Goal: Navigation & Orientation: Find specific page/section

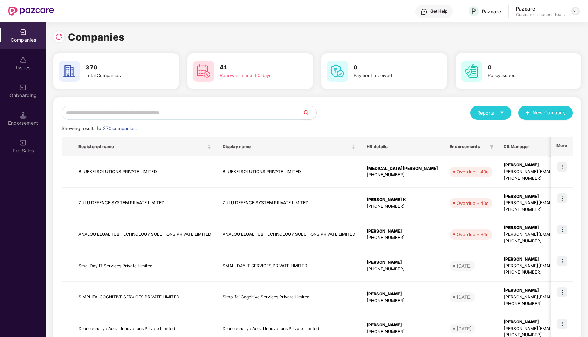
click at [578, 9] on img at bounding box center [576, 11] width 6 height 6
click at [530, 32] on div "Admin view" at bounding box center [543, 28] width 91 height 14
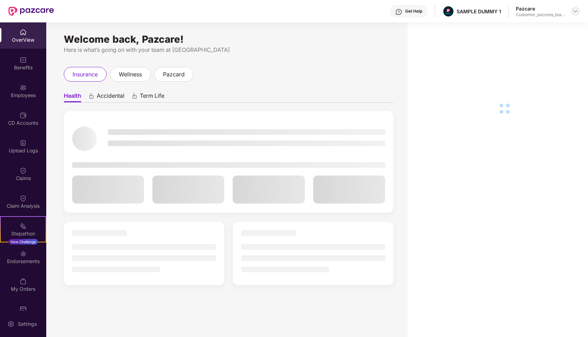
click at [575, 11] on img at bounding box center [576, 11] width 6 height 6
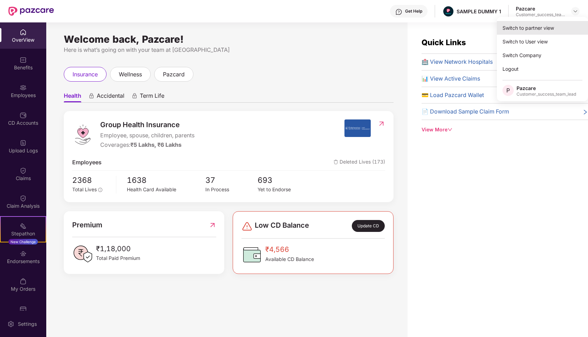
click at [520, 28] on div "Switch to partner view" at bounding box center [542, 28] width 91 height 14
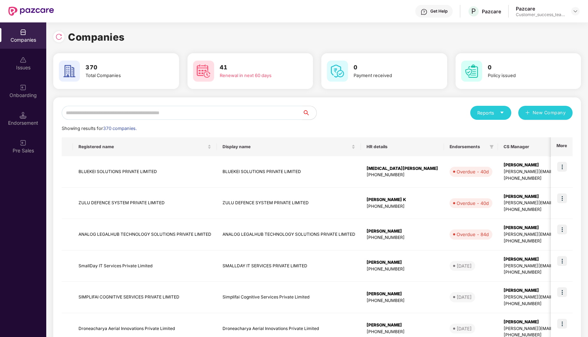
click at [227, 108] on input "text" at bounding box center [182, 113] width 241 height 14
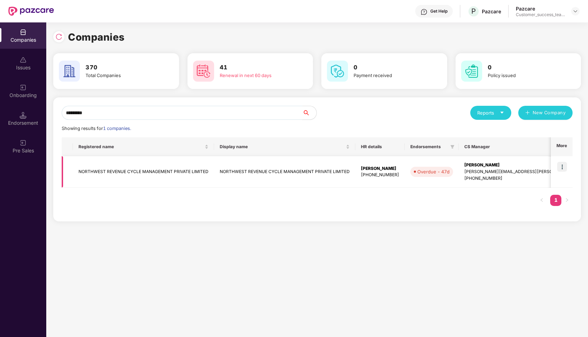
type input "*********"
click at [558, 169] on img at bounding box center [562, 167] width 10 height 10
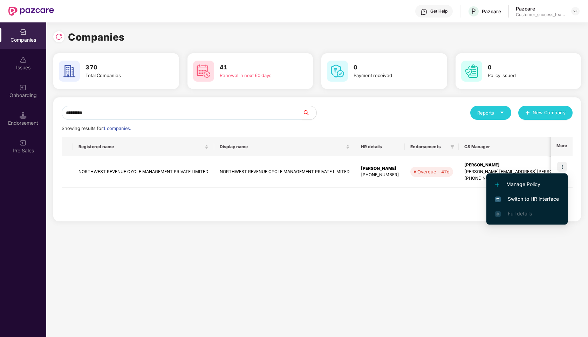
click at [522, 203] on li "Switch to HR interface" at bounding box center [526, 199] width 81 height 15
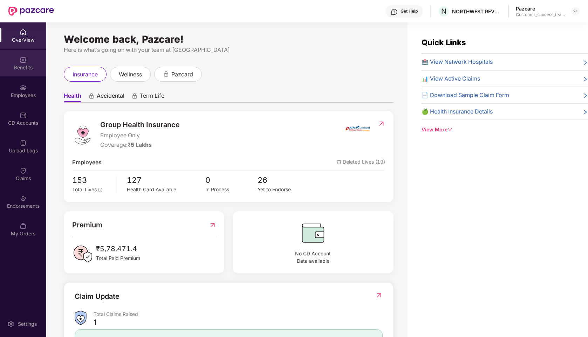
click at [33, 69] on div "Benefits" at bounding box center [23, 67] width 46 height 7
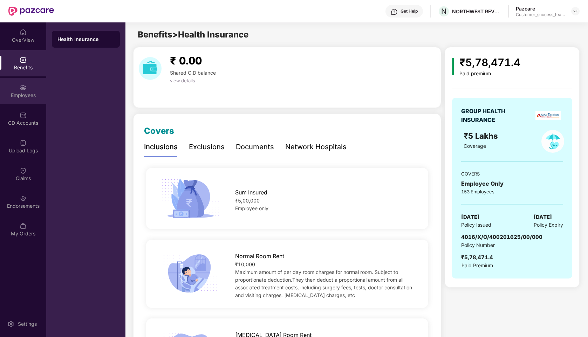
click at [27, 90] on div "Employees" at bounding box center [23, 91] width 46 height 26
